Goal: Transaction & Acquisition: Purchase product/service

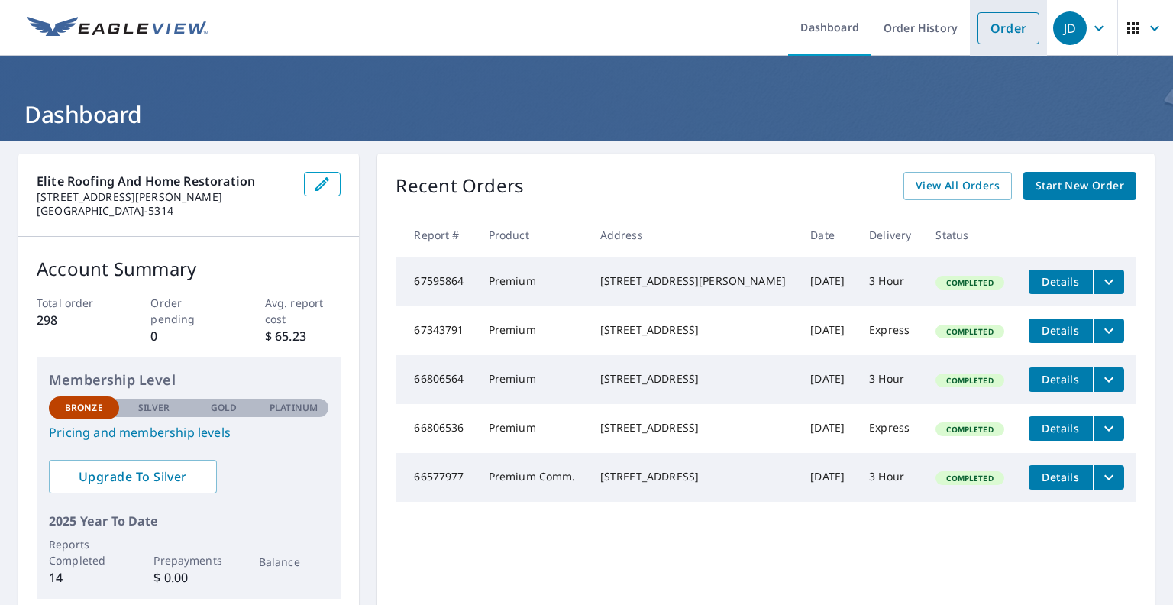
click at [1007, 38] on link "Order" at bounding box center [1008, 28] width 62 height 32
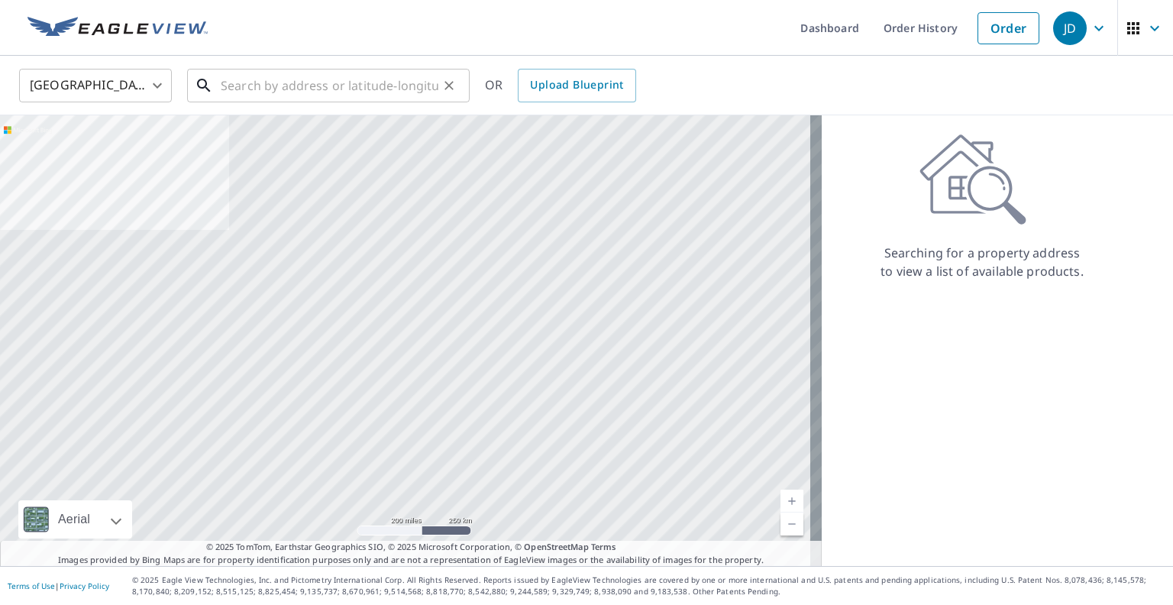
click at [236, 86] on input "text" at bounding box center [330, 85] width 218 height 43
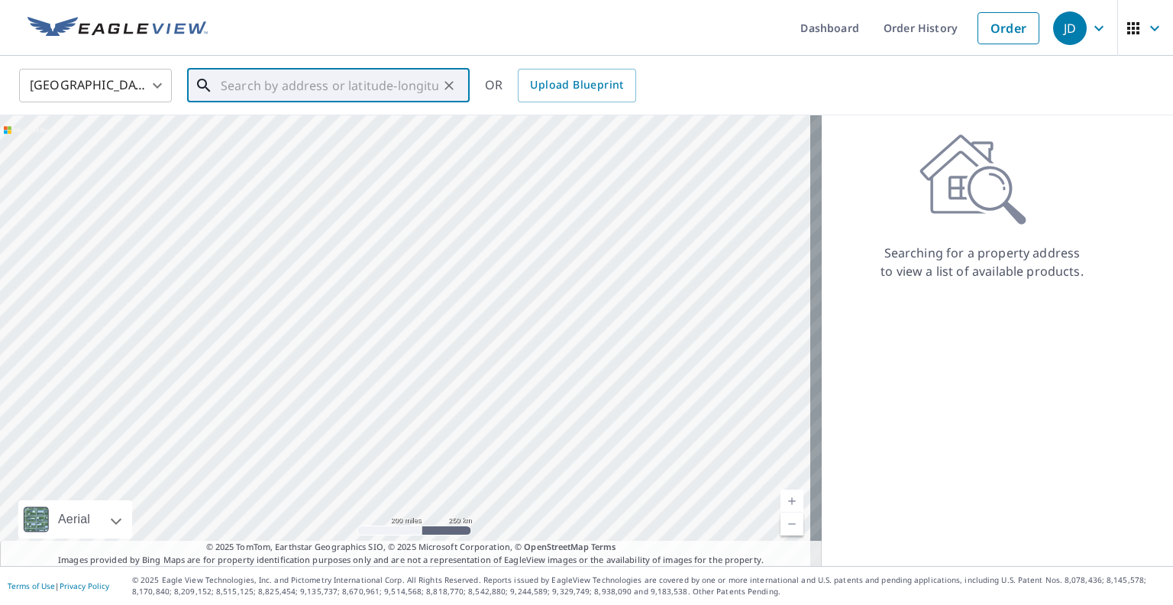
paste input "[STREET_ADDRESS]"
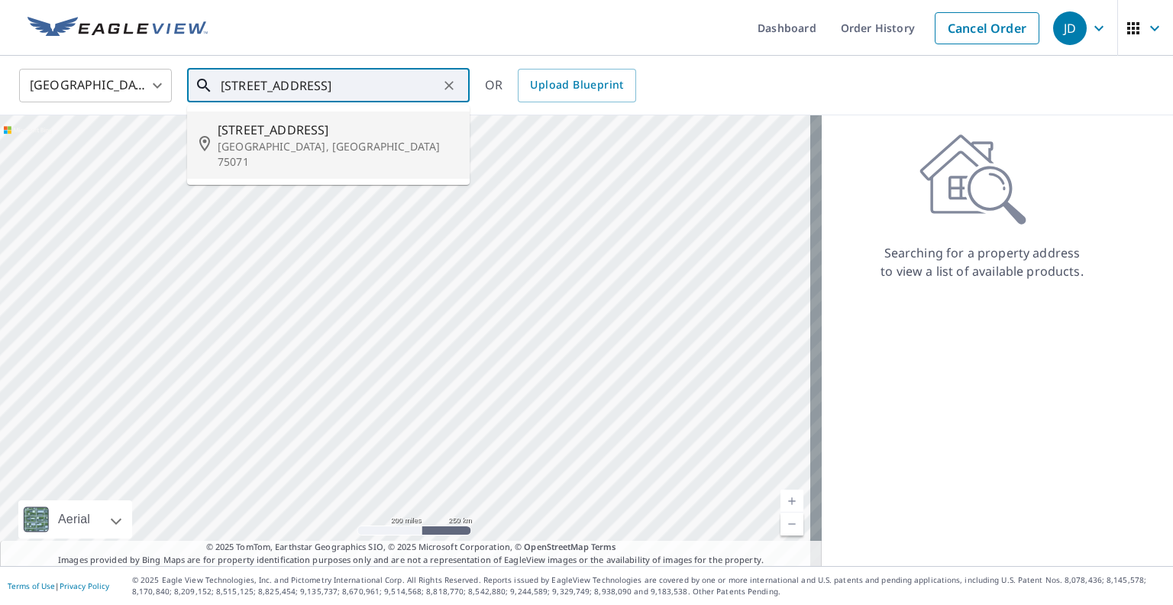
click at [286, 137] on span "[STREET_ADDRESS]" at bounding box center [338, 130] width 240 height 18
type input "[STREET_ADDRESS][PERSON_NAME]"
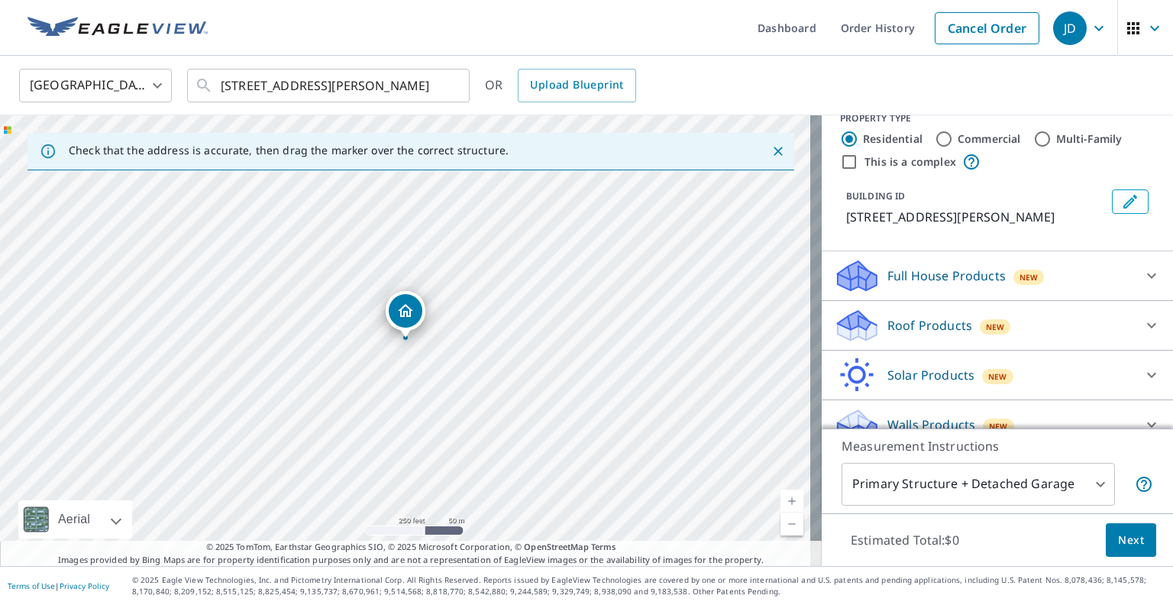
scroll to position [43, 0]
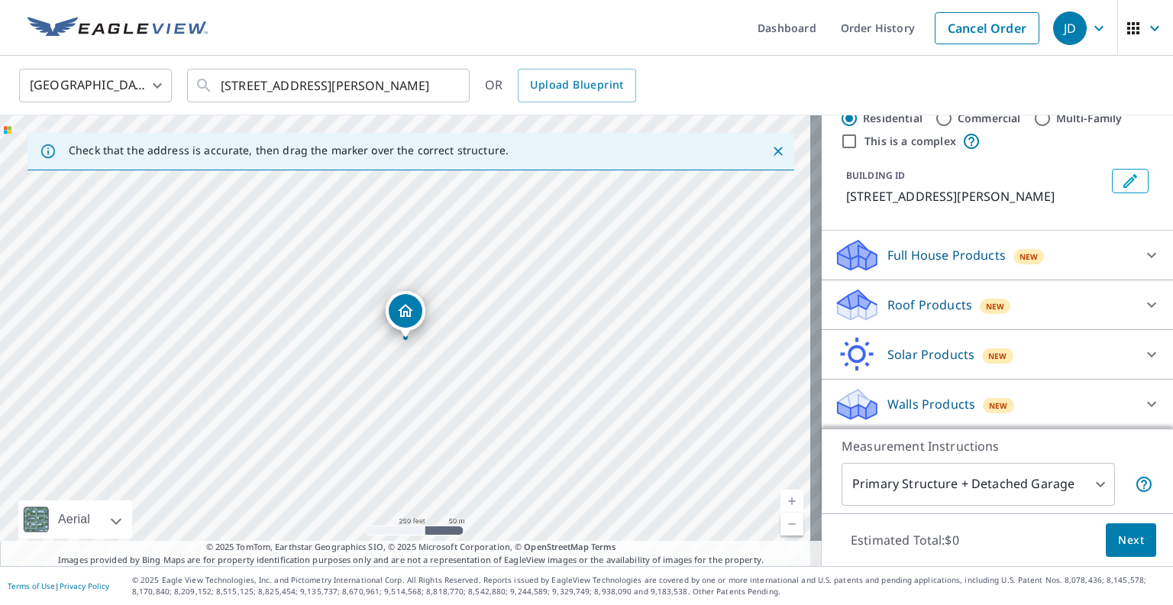
click at [1142, 305] on icon at bounding box center [1151, 305] width 18 height 18
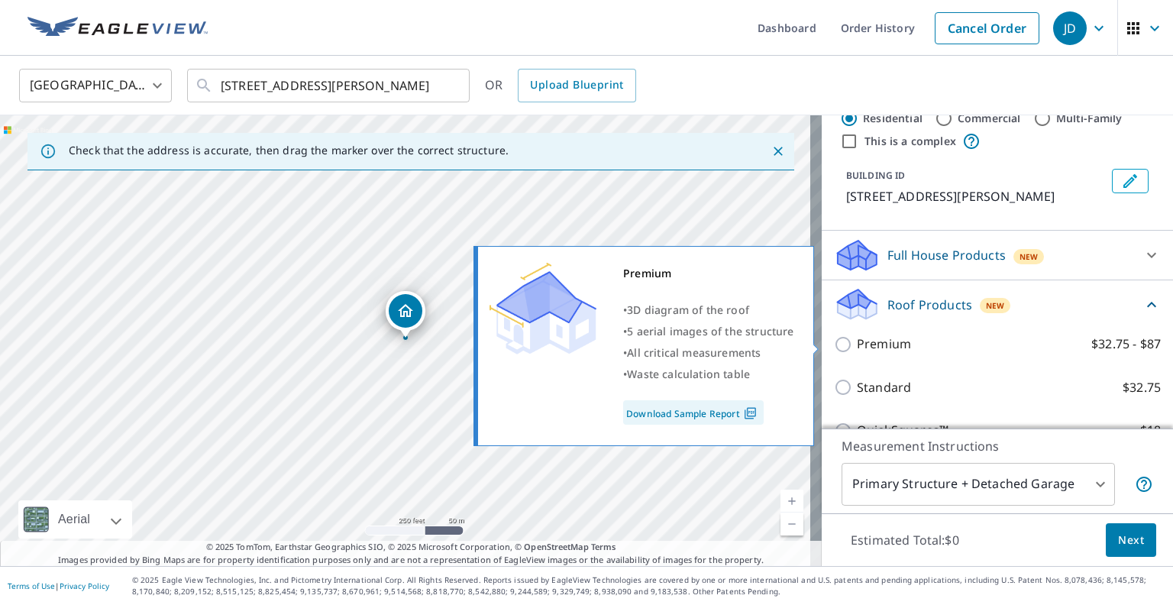
click at [834, 344] on input "Premium $32.75 - $87" at bounding box center [845, 344] width 23 height 18
checkbox input "true"
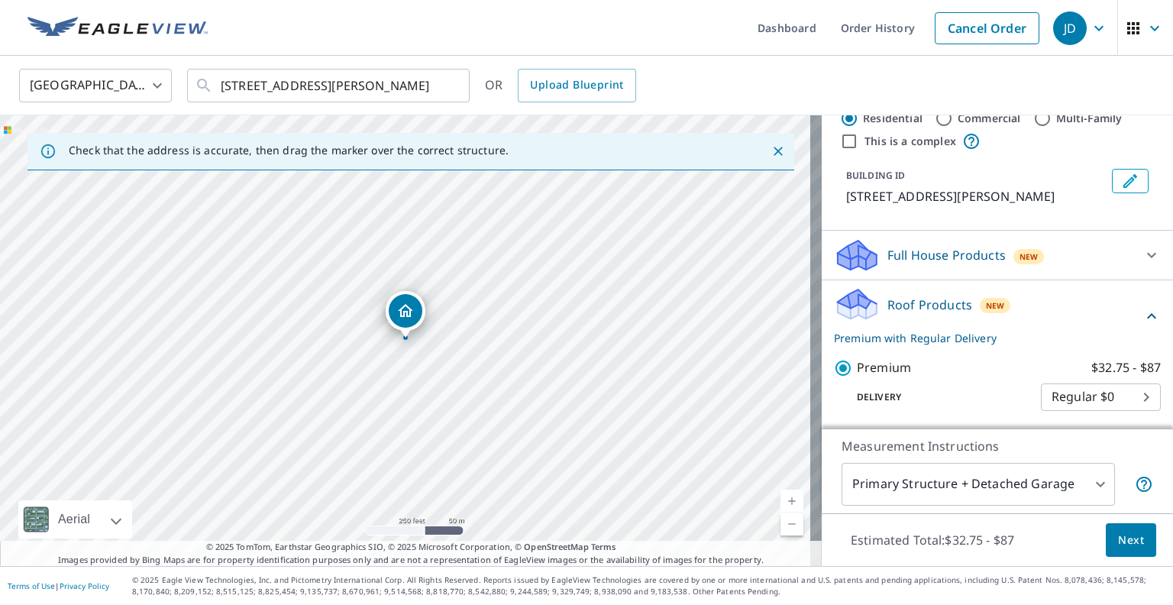
click at [1125, 396] on body "JD JD Dashboard Order History Cancel Order JD [GEOGRAPHIC_DATA] US ​ [STREET_AD…" at bounding box center [586, 302] width 1173 height 605
click at [1095, 425] on li "Express $31.75" at bounding box center [1078, 423] width 120 height 27
type input "4"
click at [1123, 546] on span "Next" at bounding box center [1131, 540] width 26 height 19
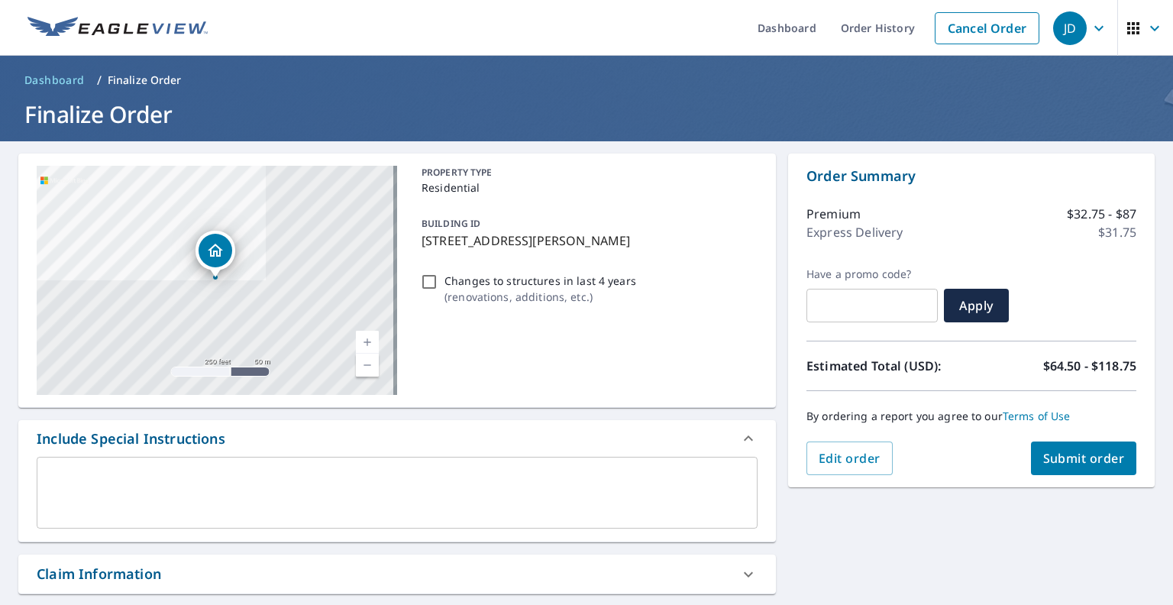
click at [1067, 457] on span "Submit order" at bounding box center [1084, 458] width 82 height 17
checkbox input "true"
